Goal: Check status: Check status

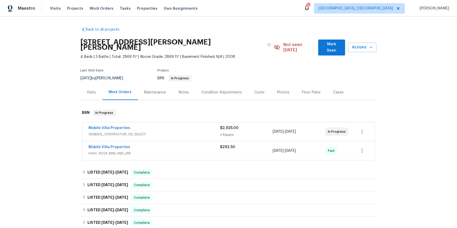
click at [90, 100] on div "Visits" at bounding box center [92, 92] width 22 height 15
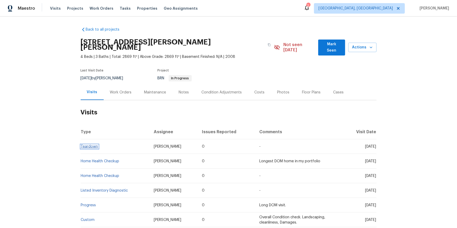
click at [86, 148] on link "Teardown" at bounding box center [89, 147] width 17 height 4
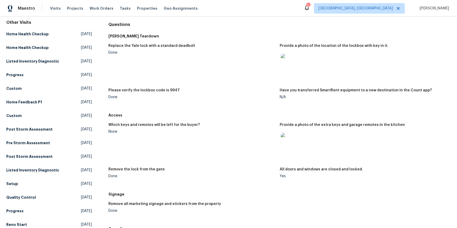
click at [295, 150] on img at bounding box center [289, 141] width 17 height 17
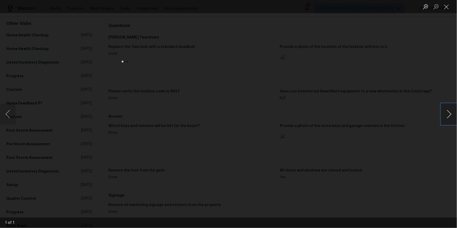
click at [449, 114] on button "Next image" at bounding box center [449, 114] width 16 height 21
click at [449, 5] on button "Close lightbox" at bounding box center [446, 6] width 10 height 9
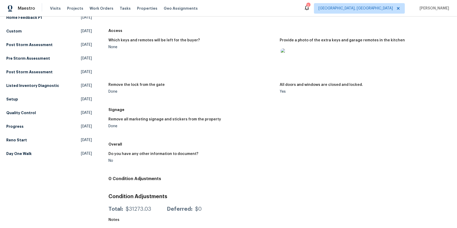
scroll to position [0, 0]
